Goal: Information Seeking & Learning: Learn about a topic

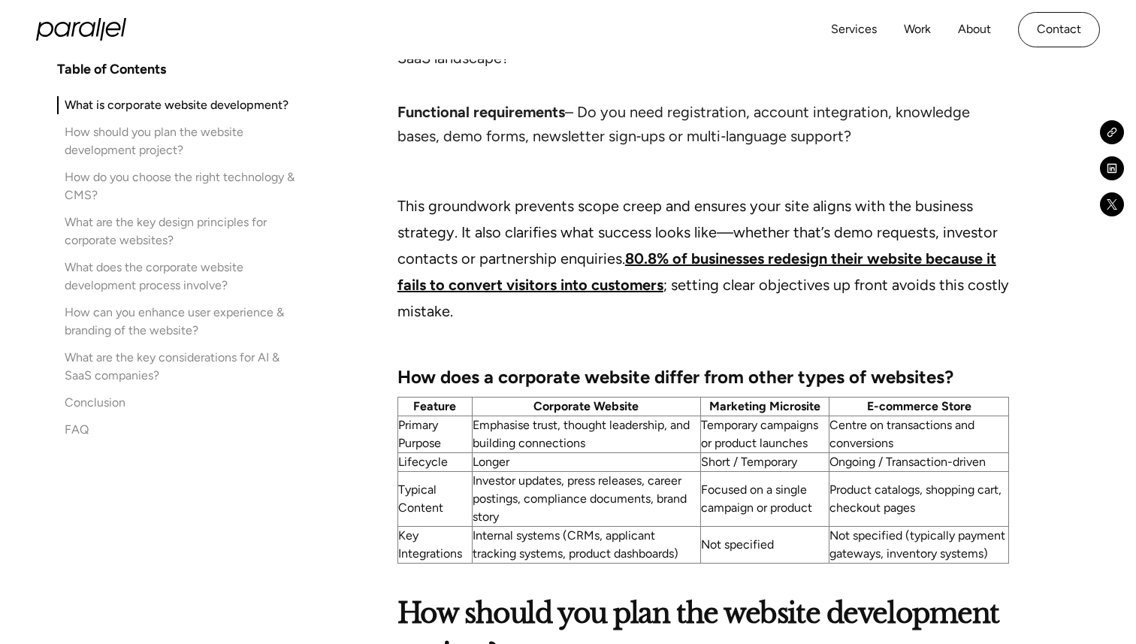
scroll to position [2320, 0]
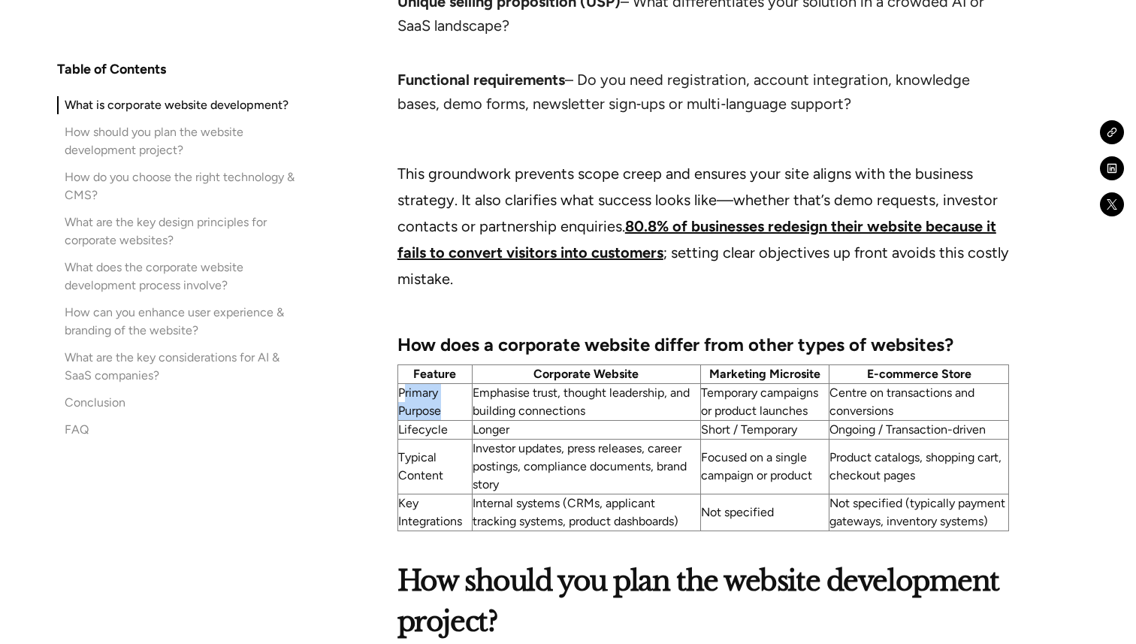
drag, startPoint x: 460, startPoint y: 385, endPoint x: 404, endPoint y: 373, distance: 56.9
click at [404, 384] on td "Primary Purpose" at bounding box center [435, 402] width 74 height 37
click at [467, 384] on td "Primary Purpose" at bounding box center [435, 402] width 74 height 37
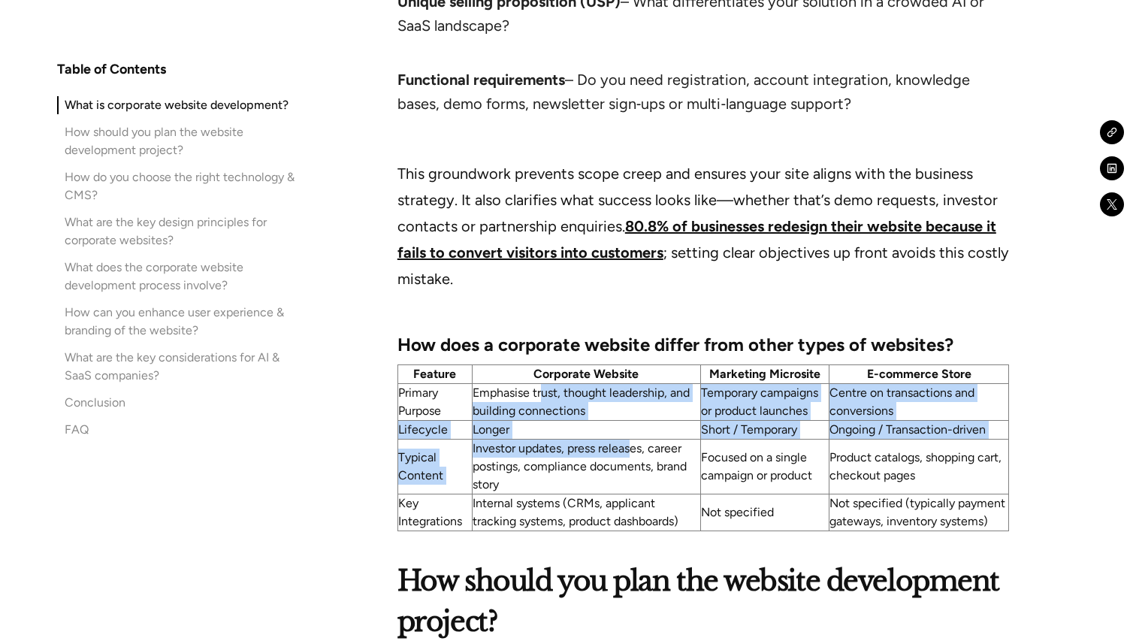
drag, startPoint x: 543, startPoint y: 372, endPoint x: 631, endPoint y: 425, distance: 102.5
click at [631, 425] on tbody "Primary Purpose Emphasise trust, thought leadership, and building connections T…" at bounding box center [703, 457] width 611 height 147
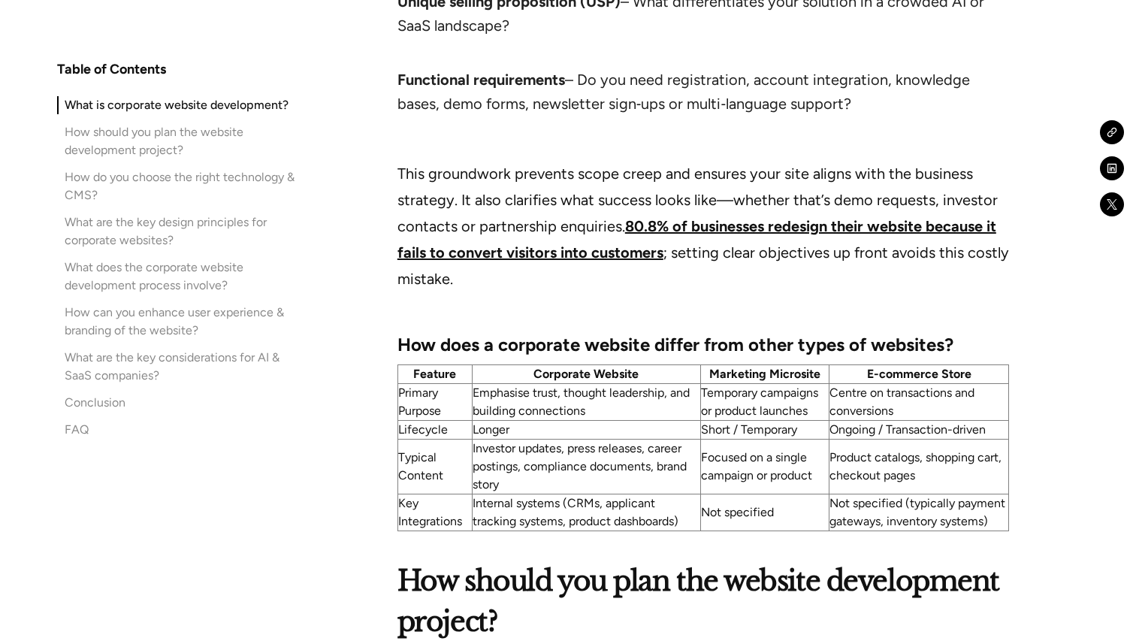
click at [859, 503] on td "Not specified (typically payment gateways, inventory systems)" at bounding box center [920, 513] width 180 height 37
click at [859, 495] on td "Not specified (typically payment gateways, inventory systems)" at bounding box center [920, 513] width 180 height 37
click at [988, 365] on th "E-commerce Store" at bounding box center [920, 374] width 180 height 19
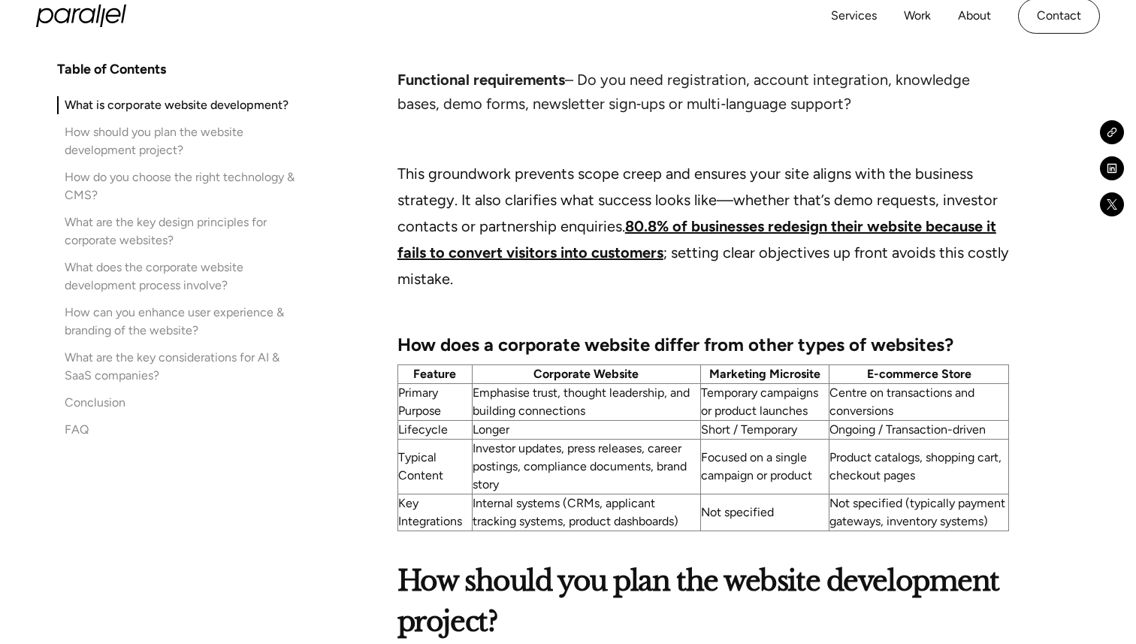
scroll to position [2320, 0]
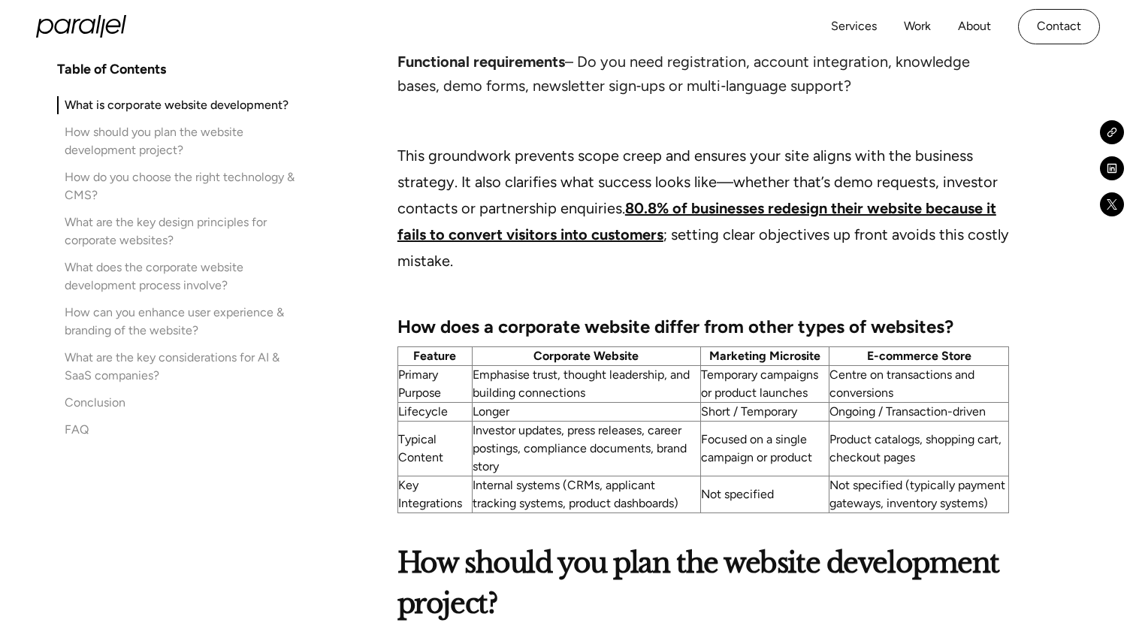
scroll to position [2313, 0]
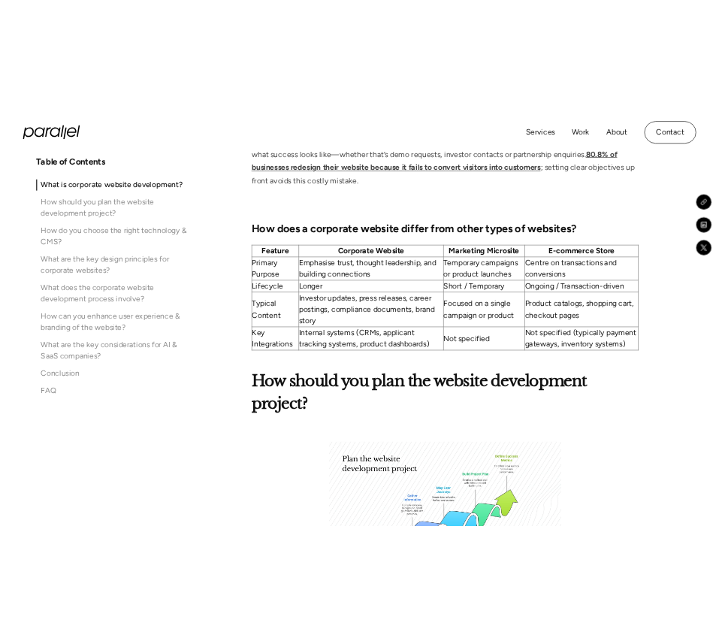
scroll to position [2168, 0]
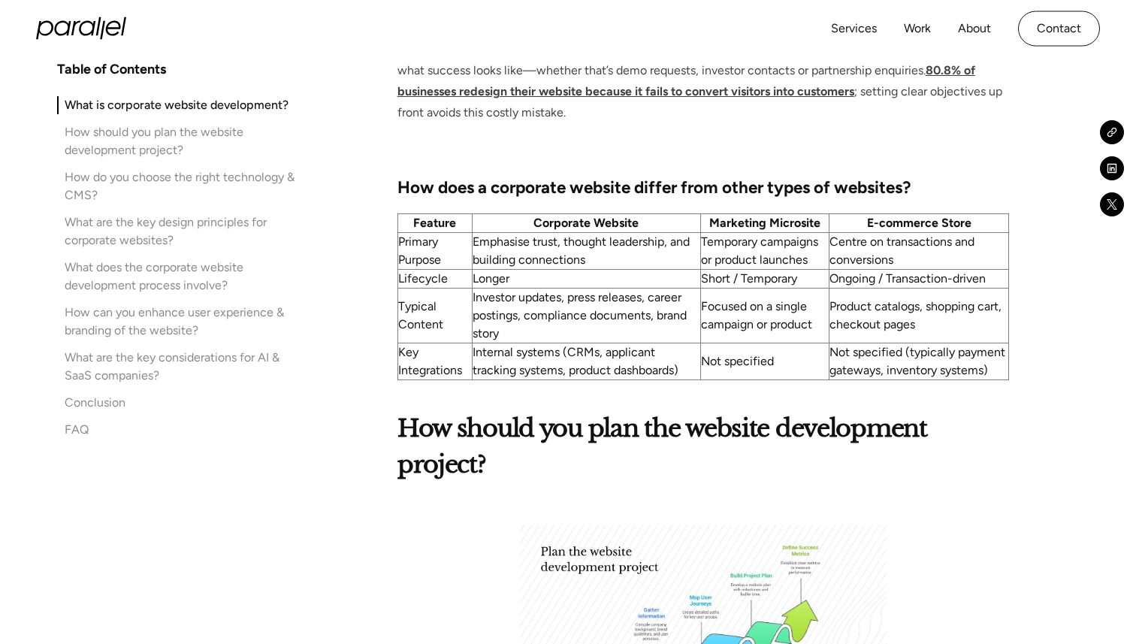
click at [649, 147] on h3 "How does a corporate website differ from other types of websites?" at bounding box center [704, 174] width 612 height 54
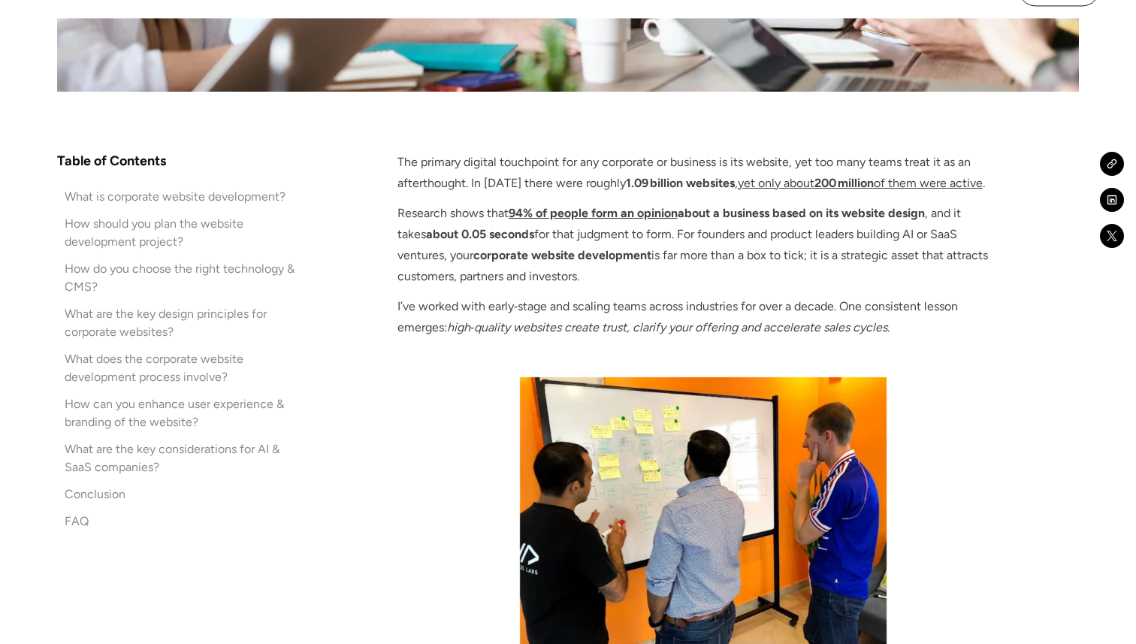
scroll to position [934, 0]
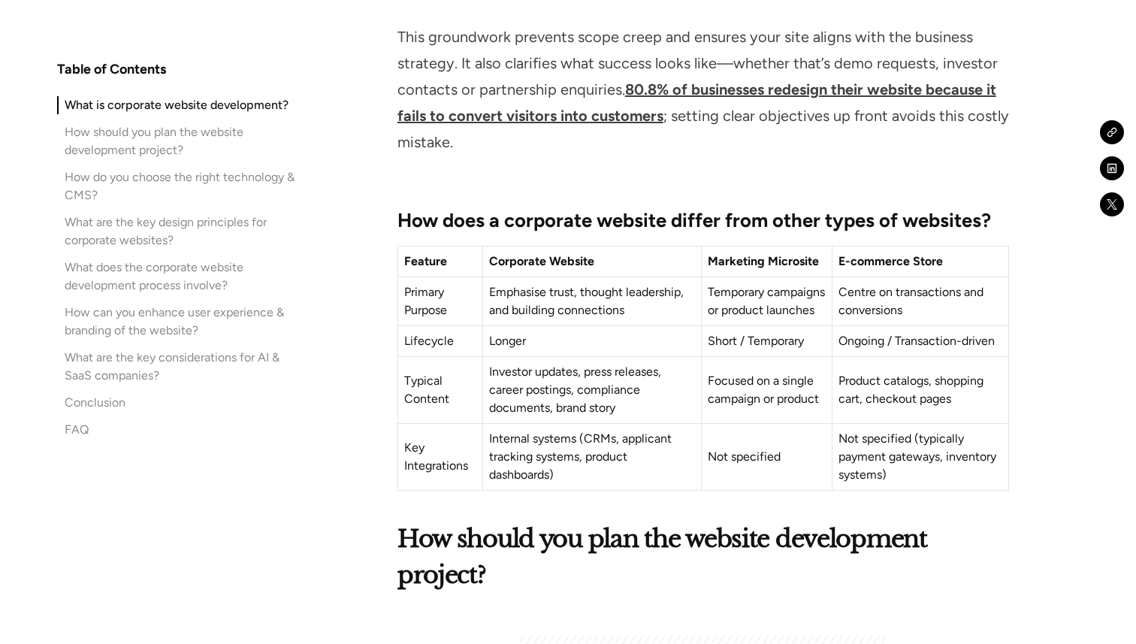
scroll to position [2471, 0]
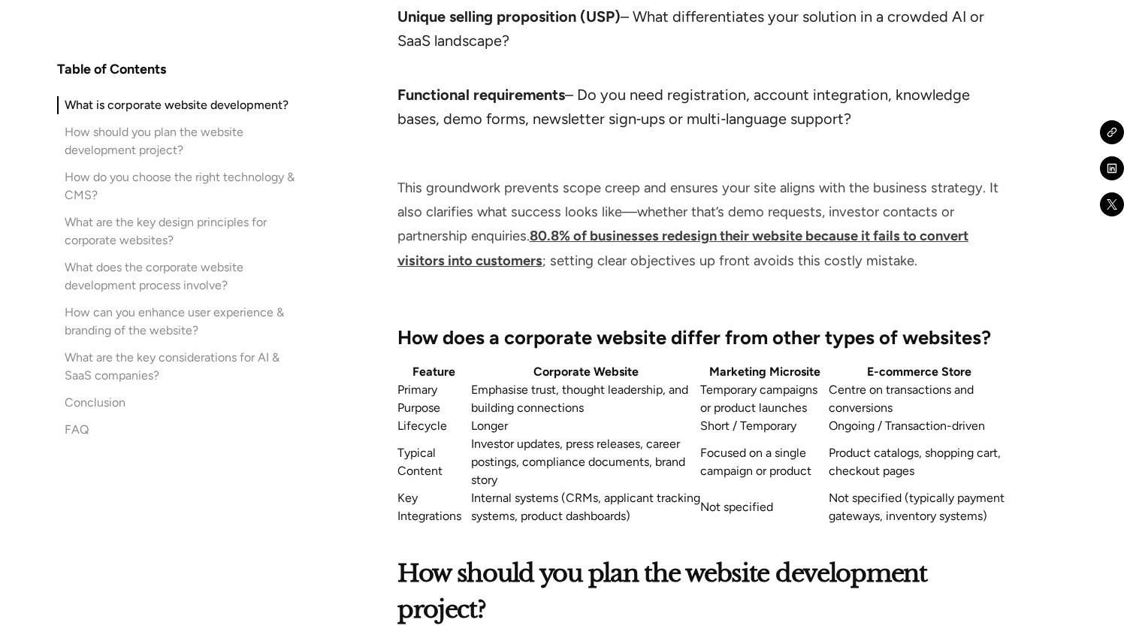
scroll to position [2227, 0]
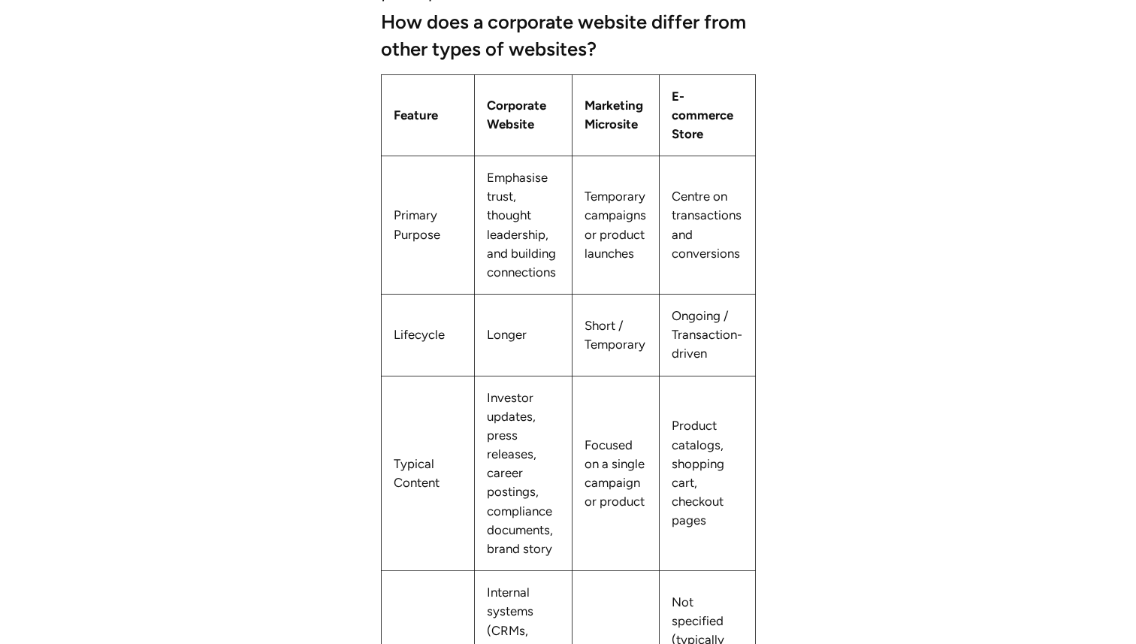
scroll to position [2256, 0]
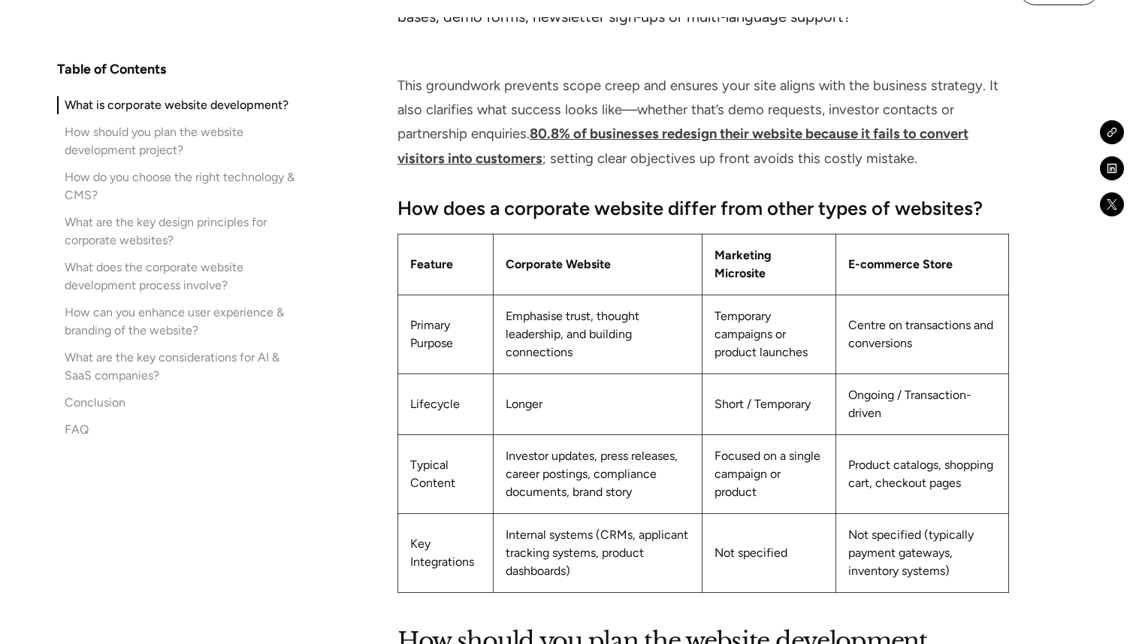
click at [473, 75] on p "This groundwork prevents scope creep and ensures your site aligns with the busi…" at bounding box center [704, 122] width 612 height 97
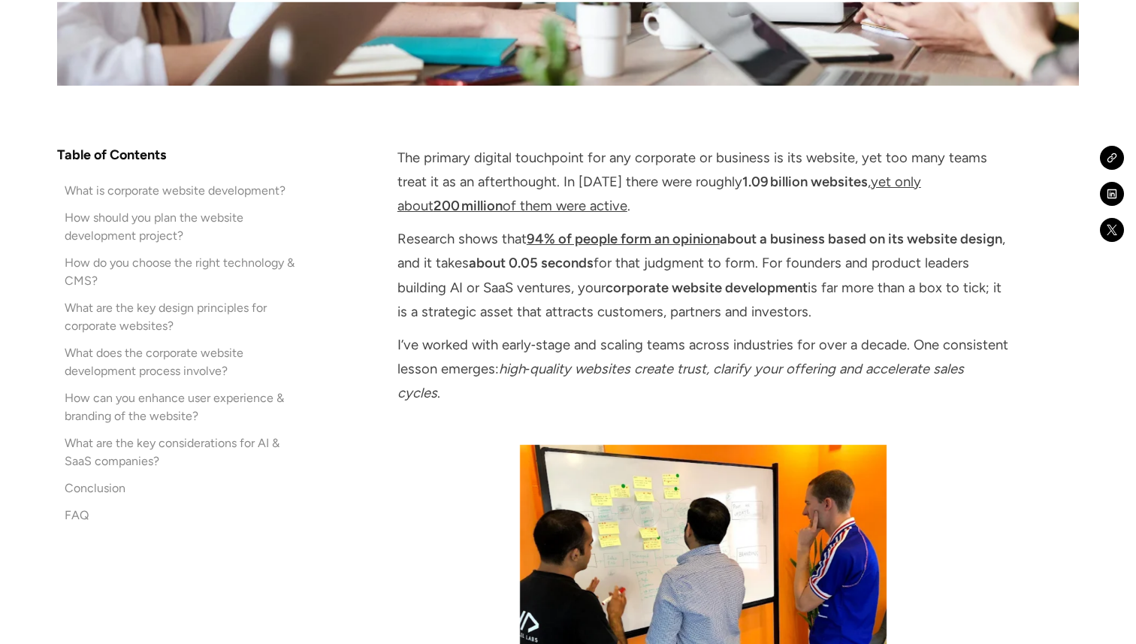
scroll to position [946, 0]
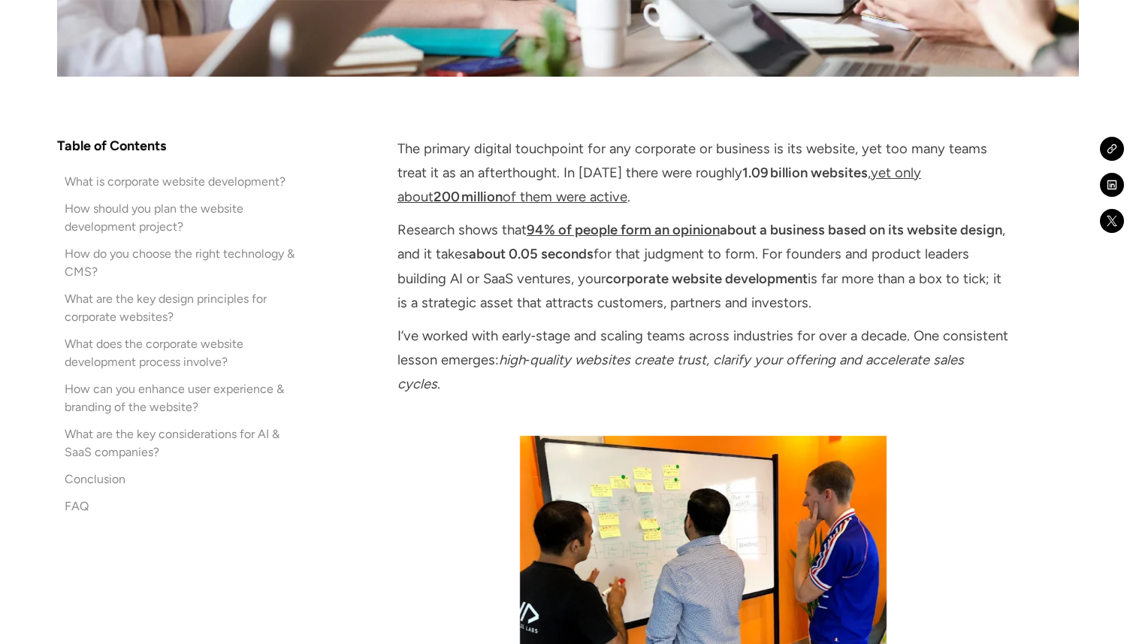
click at [210, 248] on div "How do you choose the right technology & CMS?" at bounding box center [180, 263] width 230 height 36
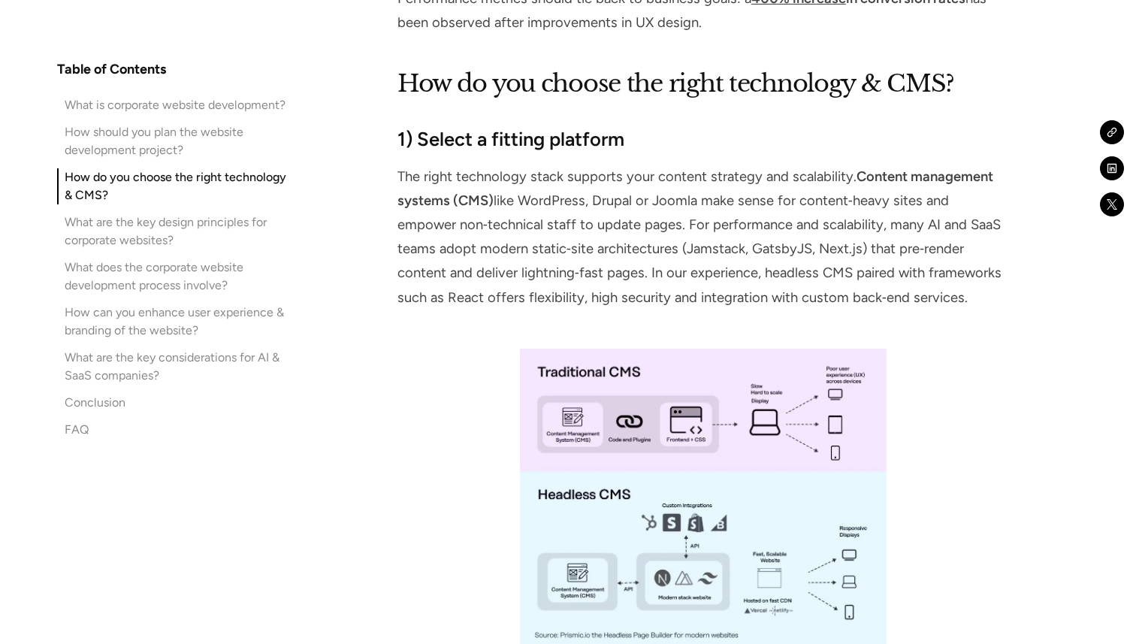
scroll to position [3719, 0]
